Goal: Check status: Check status

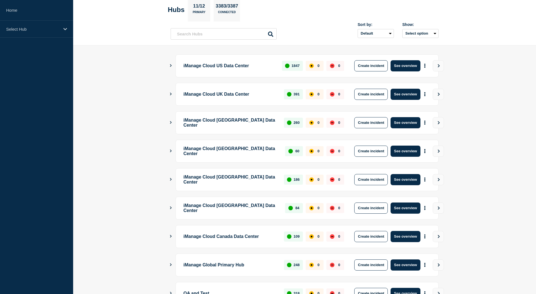
scroll to position [102, 0]
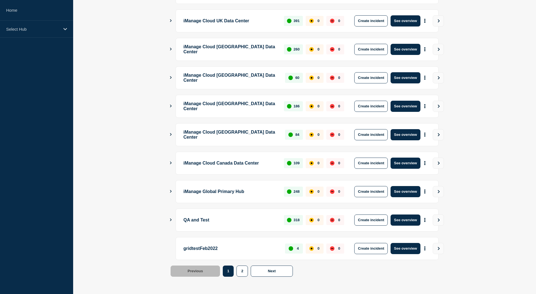
click at [172, 218] on button "Show Connected Hubs" at bounding box center [170, 220] width 3 height 4
click at [172, 218] on icon "Show Connected Hubs" at bounding box center [170, 220] width 3 height 4
click at [171, 218] on button "Show Connected Hubs" at bounding box center [170, 220] width 3 height 4
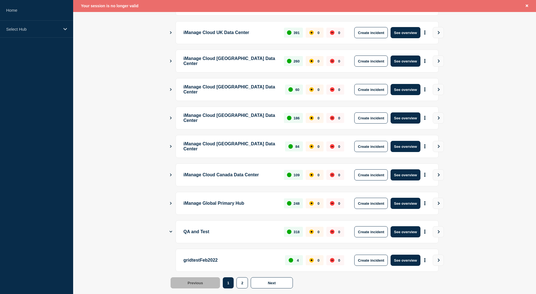
scroll to position [113, 0]
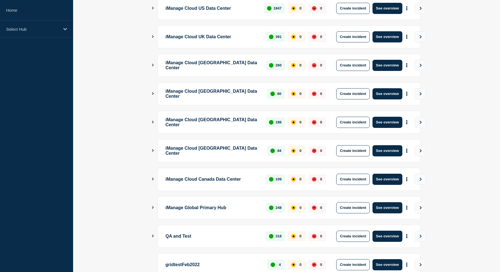
scroll to position [125, 0]
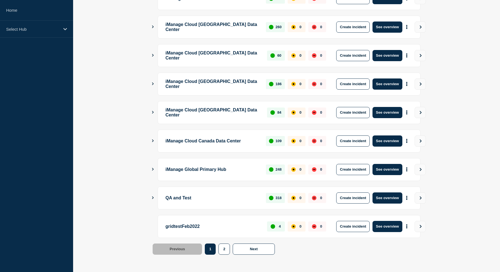
click at [152, 196] on icon "Show Connected Hubs" at bounding box center [153, 197] width 4 height 3
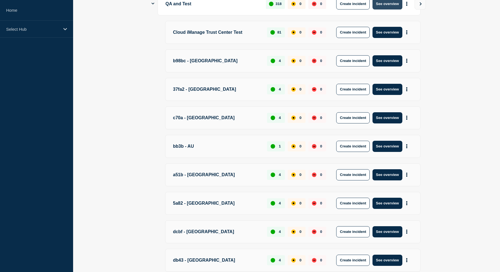
scroll to position [431, 0]
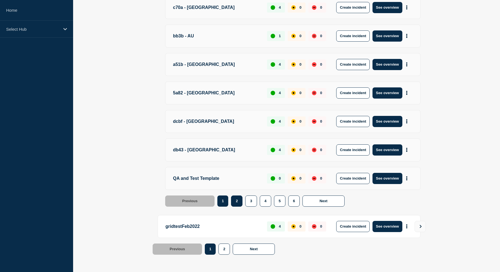
click at [231, 200] on button "2" at bounding box center [236, 200] width 11 height 11
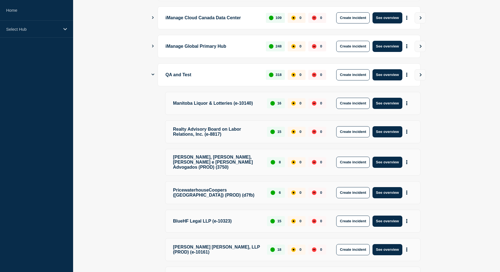
scroll to position [247, 0]
click at [396, 106] on button "See overview" at bounding box center [388, 102] width 30 height 11
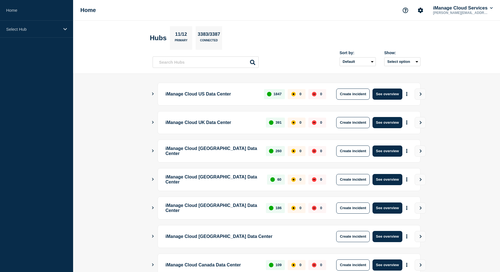
scroll to position [125, 0]
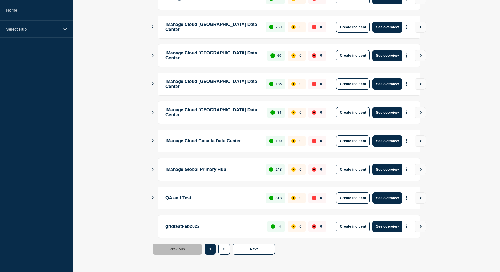
click at [154, 197] on icon "Show Connected Hubs" at bounding box center [153, 197] width 4 height 3
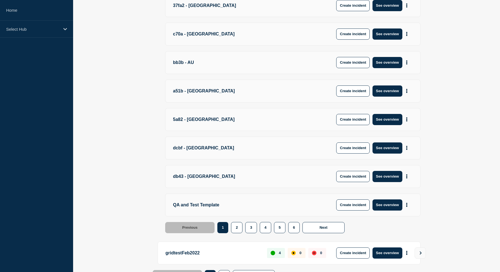
scroll to position [431, 0]
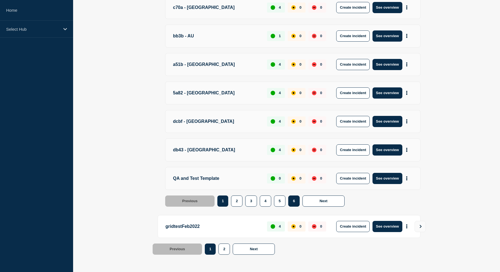
click at [288, 202] on button "6" at bounding box center [293, 200] width 11 height 11
click at [292, 202] on button "6" at bounding box center [293, 200] width 11 height 11
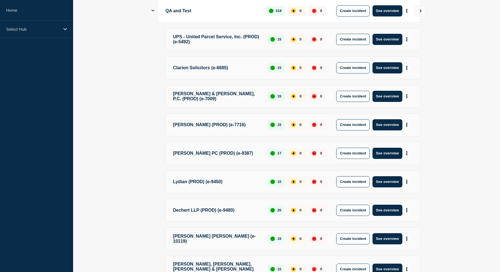
scroll to position [310, 0]
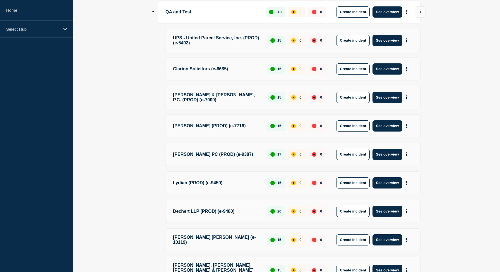
click at [233, 71] on p "Clarion Solicitors (e-6685)" at bounding box center [217, 68] width 88 height 11
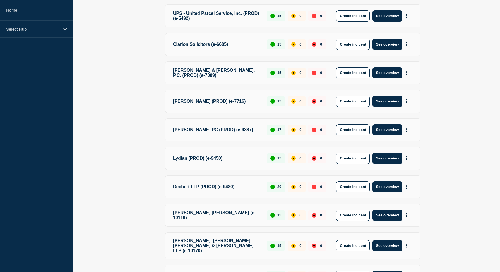
scroll to position [434, 0]
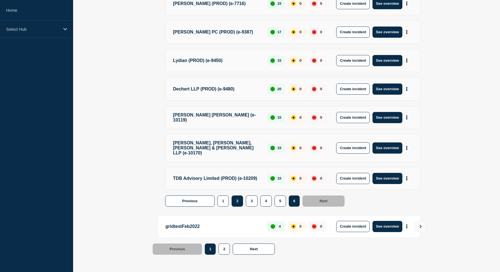
click at [242, 202] on button "2" at bounding box center [237, 200] width 11 height 11
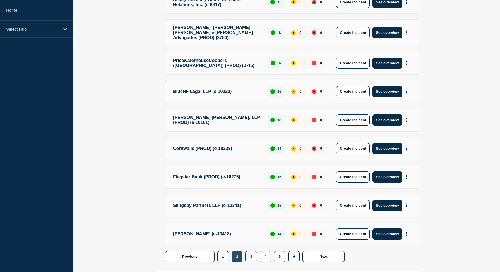
scroll to position [386, 0]
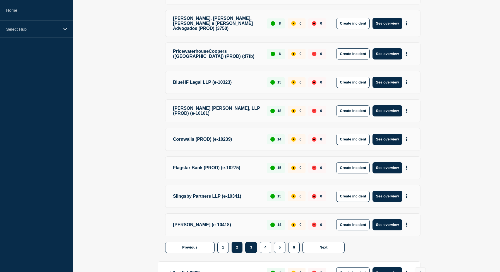
click at [250, 246] on button "3" at bounding box center [250, 247] width 11 height 11
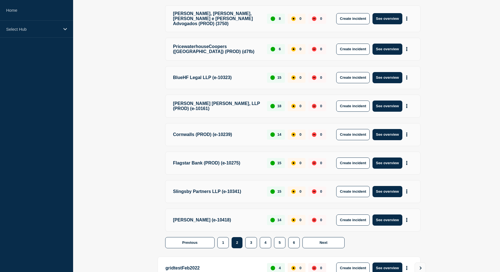
scroll to position [391, 0]
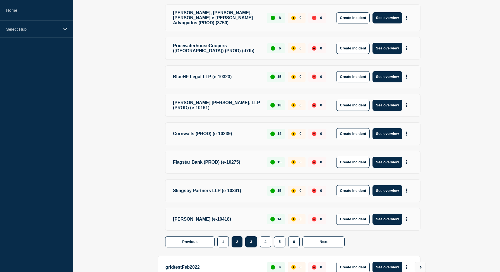
click at [250, 245] on button "3" at bounding box center [250, 241] width 11 height 11
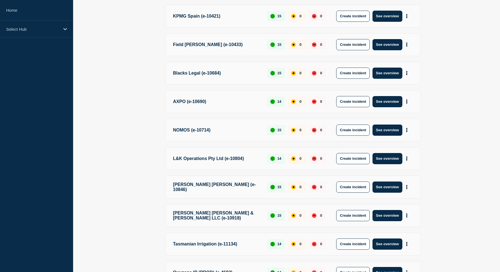
scroll to position [432, 0]
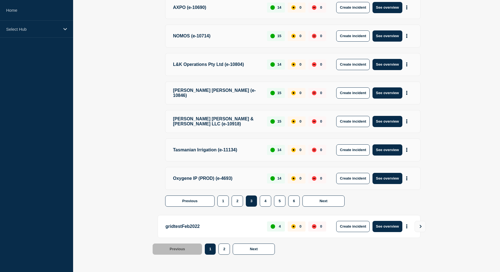
click at [223, 206] on button "1" at bounding box center [222, 200] width 11 height 11
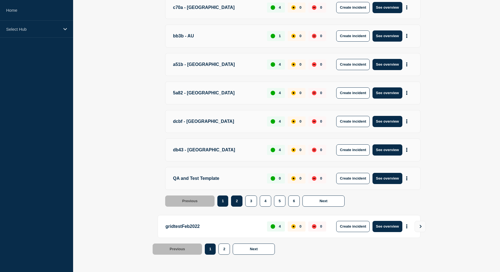
click at [238, 197] on button "2" at bounding box center [236, 200] width 11 height 11
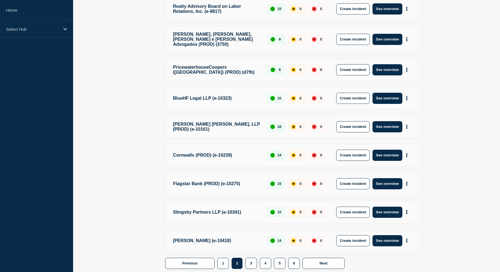
scroll to position [200, 0]
